Goal: Transaction & Acquisition: Subscribe to service/newsletter

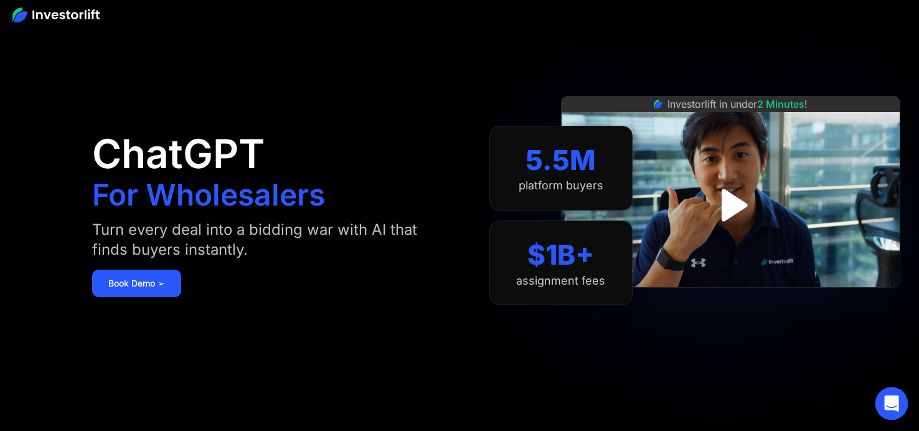
click at [894, 408] on icon "Open Intercom Messenger" at bounding box center [891, 403] width 16 height 16
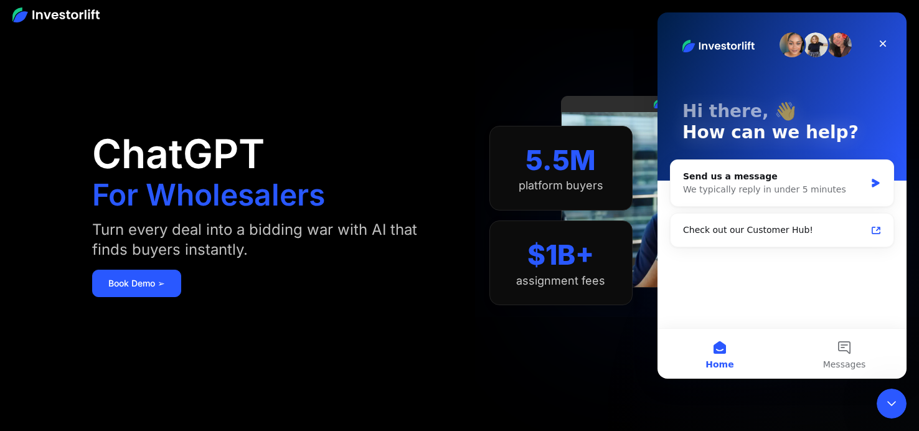
click at [886, 410] on icon "Close Intercom Messenger" at bounding box center [891, 403] width 15 height 15
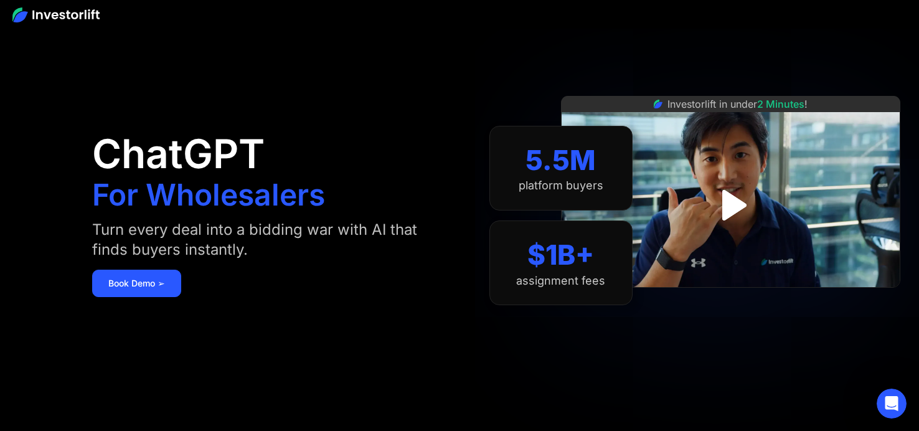
click at [492, 337] on section "5.5M platform buyers $1B+ assignment fees" at bounding box center [560, 215] width 143 height 356
click at [128, 288] on link "Book Demo ➢" at bounding box center [136, 283] width 89 height 27
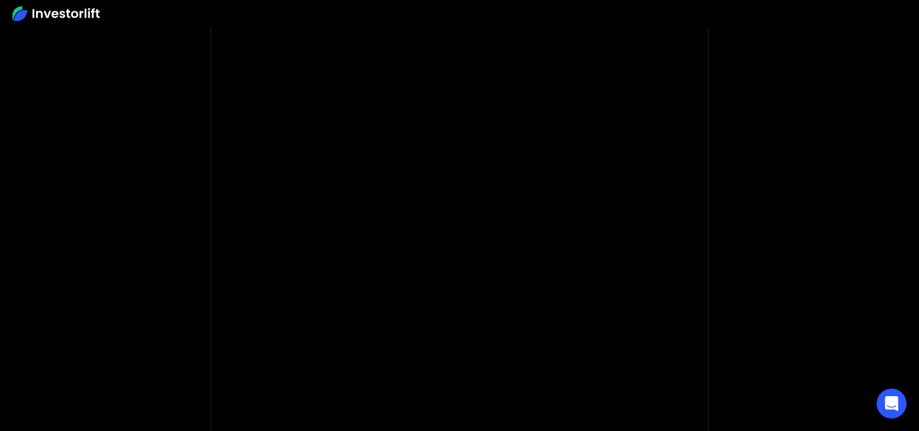
scroll to position [60, 0]
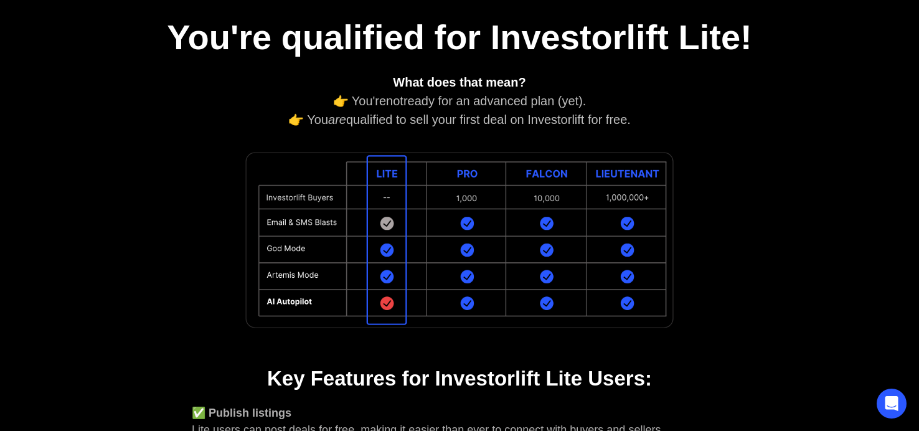
scroll to position [219, 0]
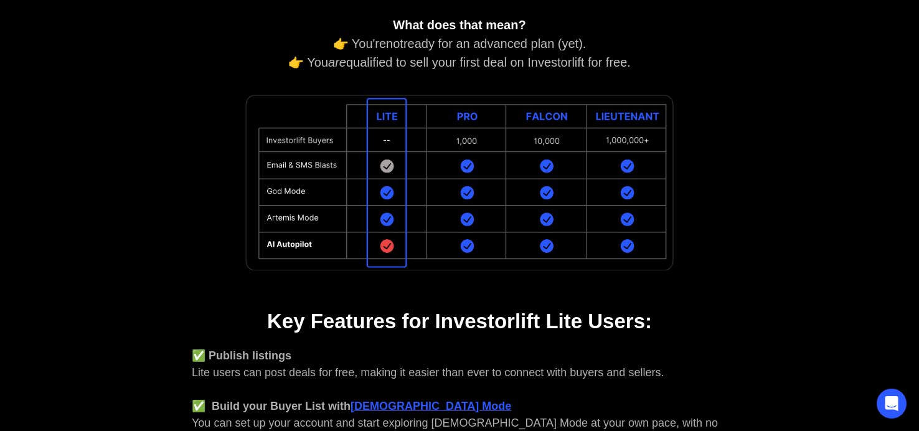
click at [187, 278] on div "You're qualified for Investorlift Lite! What does that mean? 👉 You're not ready…" at bounding box center [459, 264] width 672 height 840
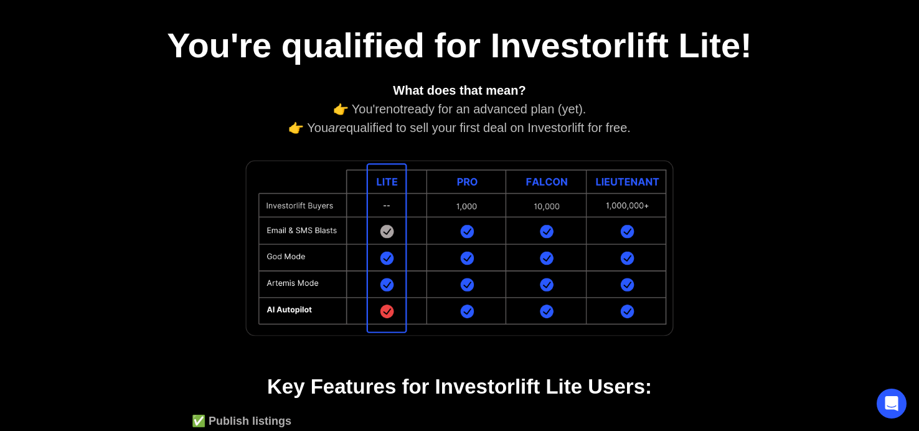
scroll to position [146, 0]
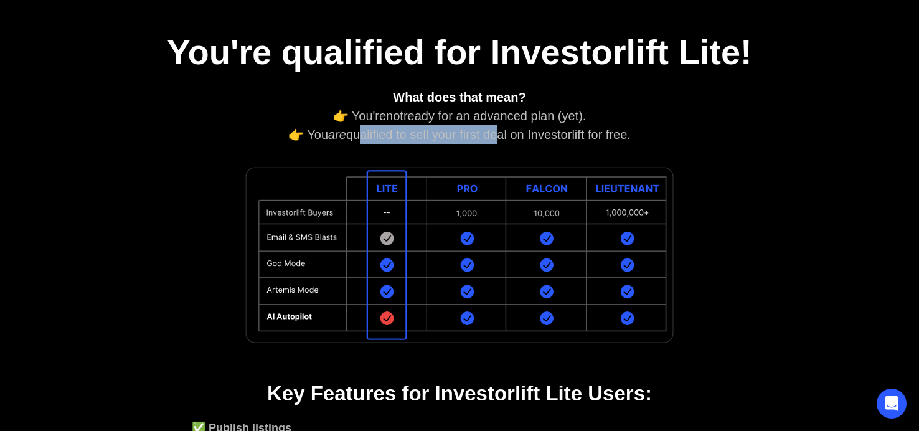
drag, startPoint x: 397, startPoint y: 129, endPoint x: 515, endPoint y: 137, distance: 117.9
click at [509, 137] on div "What does that mean? 👉 You're not ready for an advanced plan (yet). 👉 You are q…" at bounding box center [459, 116] width 535 height 56
click at [553, 133] on div "What does that mean? 👉 You're not ready for an advanced plan (yet). 👉 You are q…" at bounding box center [459, 116] width 535 height 56
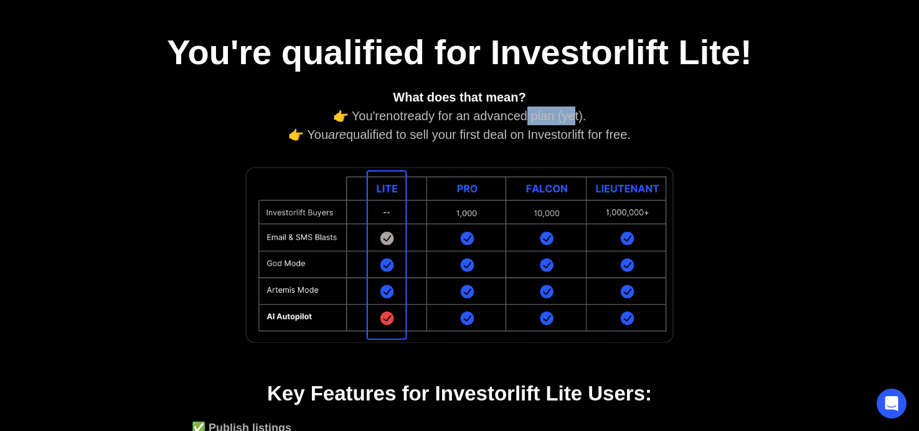
drag, startPoint x: 476, startPoint y: 123, endPoint x: 459, endPoint y: 123, distance: 16.8
click at [466, 123] on div "What does that mean? 👉 You're not ready for an advanced plan (yet). 👉 You are q…" at bounding box center [459, 116] width 535 height 56
drag, startPoint x: 459, startPoint y: 123, endPoint x: 445, endPoint y: 126, distance: 14.5
click at [459, 123] on div "What does that mean? 👉 You're not ready for an advanced plan (yet). 👉 You are q…" at bounding box center [459, 116] width 535 height 56
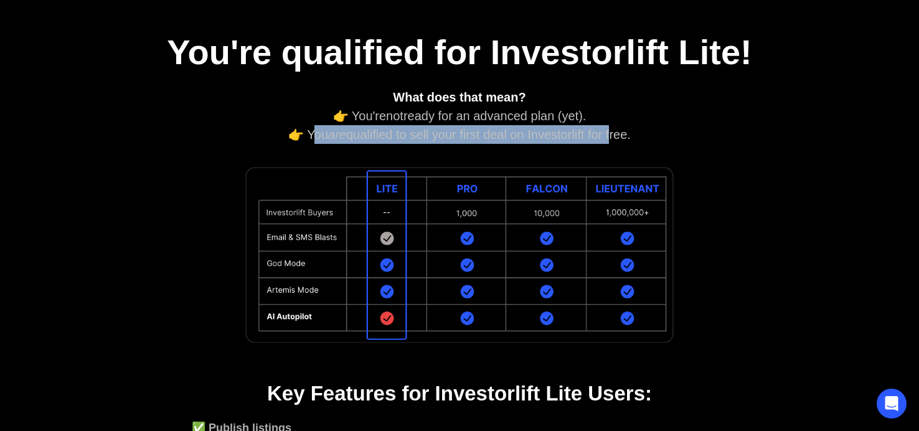
drag, startPoint x: 314, startPoint y: 138, endPoint x: 636, endPoint y: 143, distance: 322.5
click at [624, 143] on div "What does that mean? 👉 You're not ready for an advanced plan (yet). 👉 You are q…" at bounding box center [459, 116] width 535 height 56
click at [637, 143] on div "What does that mean? 👉 You're not ready for an advanced plan (yet). 👉 You are q…" at bounding box center [459, 116] width 535 height 56
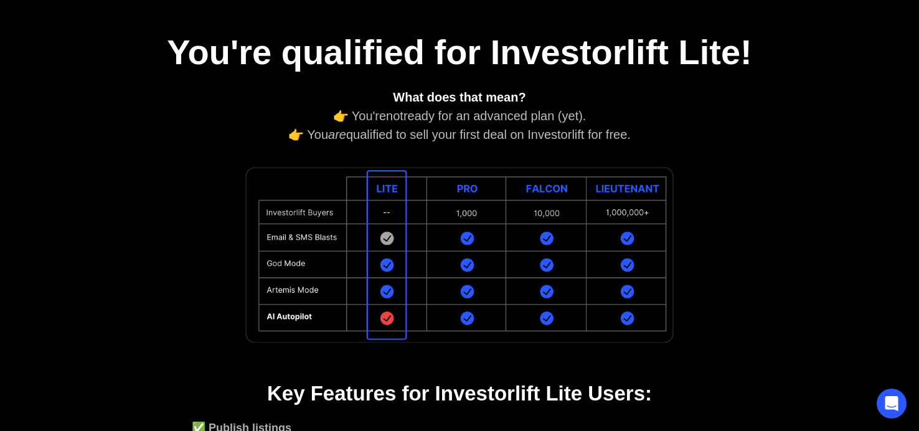
drag, startPoint x: 632, startPoint y: 138, endPoint x: 288, endPoint y: 138, distance: 344.3
click at [288, 138] on div "What does that mean? 👉 You're not ready for an advanced plan (yet). 👉 You are q…" at bounding box center [459, 116] width 535 height 56
click at [272, 136] on div "What does that mean? 👉 You're not ready for an advanced plan (yet). 👉 You are q…" at bounding box center [459, 116] width 535 height 56
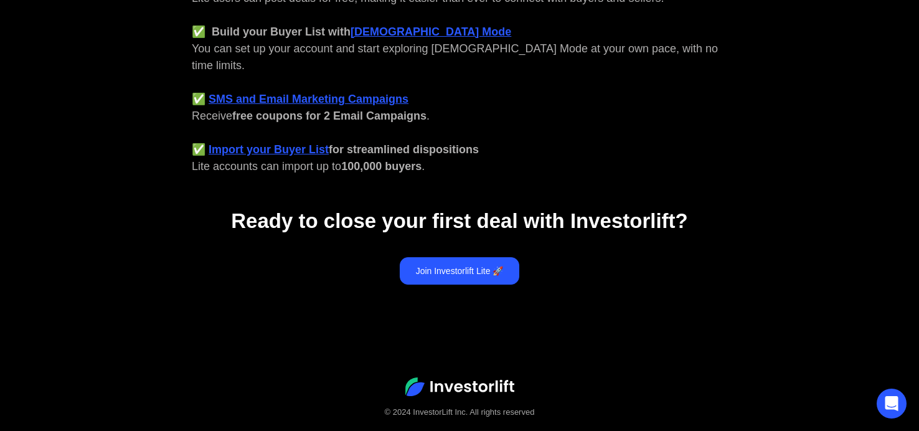
scroll to position [603, 0]
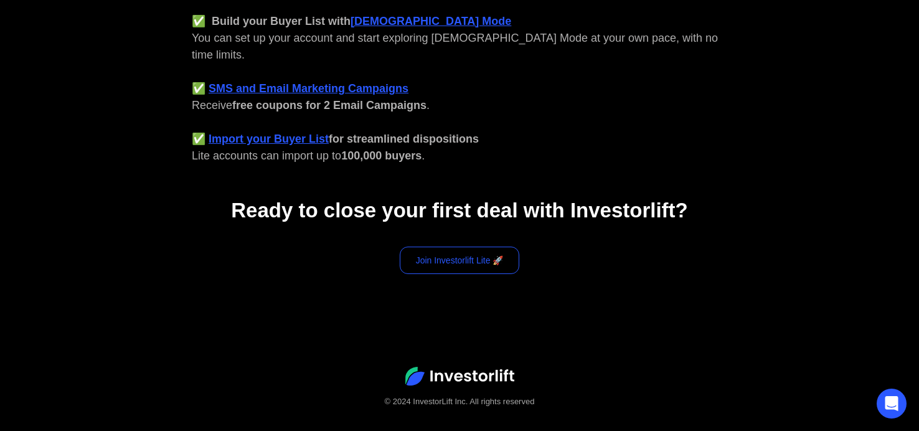
click at [464, 247] on link "Join Investorlift Lite 🚀" at bounding box center [460, 260] width 120 height 27
